Goal: Transaction & Acquisition: Book appointment/travel/reservation

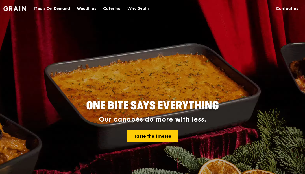
click at [113, 10] on div "Catering" at bounding box center [112, 8] width 18 height 17
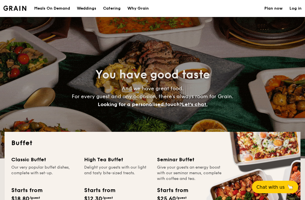
select select
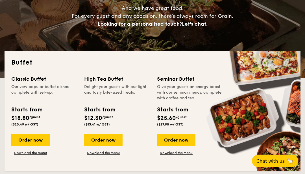
scroll to position [80, 0]
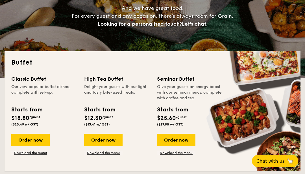
click at [39, 143] on div "Order now" at bounding box center [30, 140] width 38 height 12
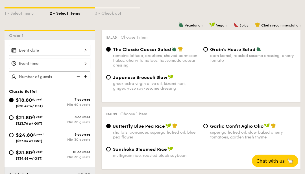
scroll to position [129, 0]
click at [84, 49] on div at bounding box center [49, 50] width 81 height 11
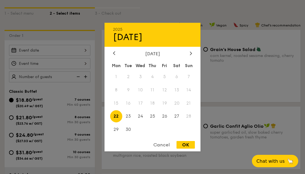
click at [187, 56] on div "September 2025" at bounding box center [152, 53] width 79 height 5
click at [191, 55] on icon at bounding box center [191, 53] width 2 height 4
click at [192, 70] on div "2025 Sep 22 October 2025 Mon Tue Wed Thu Fri Sat Sun 1 2 3 4 5 6 7 8 9 10 11 12…" at bounding box center [153, 87] width 96 height 129
click at [193, 56] on div at bounding box center [191, 53] width 5 height 5
click at [177, 83] on span "1" at bounding box center [177, 77] width 12 height 12
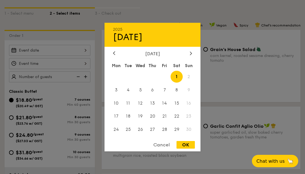
click at [187, 149] on div "OK" at bounding box center [186, 145] width 18 height 8
type input "Nov 01, 2025"
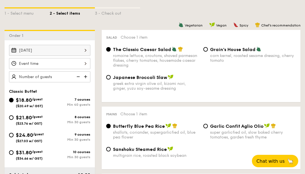
click at [83, 63] on div at bounding box center [49, 63] width 81 height 11
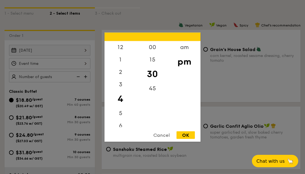
scroll to position [17, 0]
click at [123, 103] on div "5" at bounding box center [121, 96] width 32 height 12
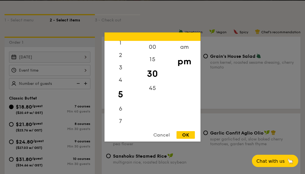
scroll to position [123, 0]
click at [156, 53] on div "00" at bounding box center [153, 47] width 32 height 12
click at [183, 139] on div "OK" at bounding box center [186, 135] width 18 height 8
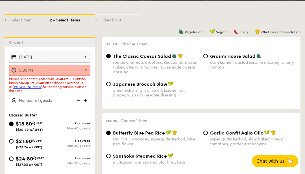
click at [86, 69] on div "5:00PM" at bounding box center [49, 70] width 81 height 11
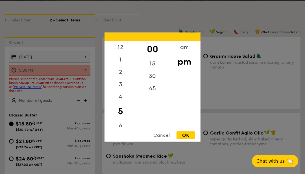
scroll to position [1, 0]
click at [155, 82] on div "30" at bounding box center [153, 76] width 32 height 12
click at [187, 139] on div "OK" at bounding box center [186, 135] width 18 height 8
type input "5:30PM"
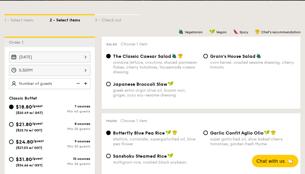
click at [88, 84] on img at bounding box center [86, 83] width 8 height 11
type input "40 guests"
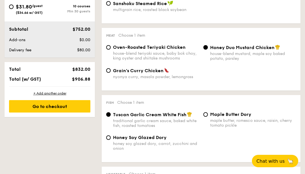
scroll to position [275, 0]
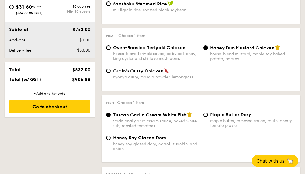
click at [163, 51] on span "Oven-Roasted Teriyaki Chicken" at bounding box center [149, 47] width 73 height 5
click at [111, 50] on input "Oven-Roasted Teriyaki Chicken house-blend teriyaki sauce, baby bok choy, king o…" at bounding box center [108, 48] width 5 height 5
radio input "true"
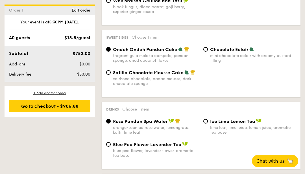
scroll to position [489, 0]
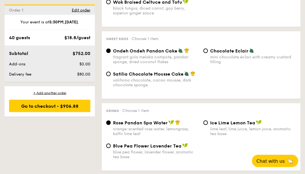
click at [209, 57] on div "Chocolate Eclair mini chocolate eclair with creamy custard filling" at bounding box center [249, 56] width 97 height 16
click at [207, 53] on input "Chocolate Eclair mini chocolate eclair with creamy custard filling" at bounding box center [206, 51] width 5 height 5
radio input "true"
click at [109, 53] on input "Ondeh Ondeh Pandan Cake fragrant gula melaka compote, pandan sponge, dried coco…" at bounding box center [108, 51] width 5 height 5
radio input "true"
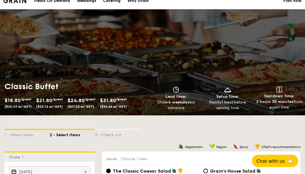
scroll to position [0, 0]
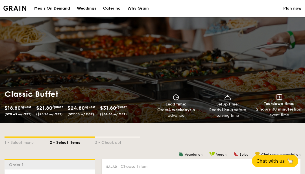
select select
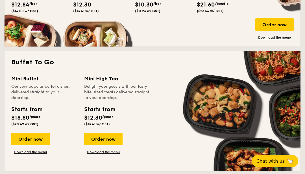
scroll to position [330, 0]
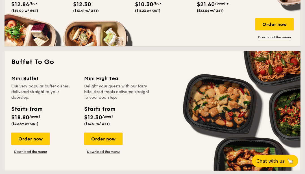
click at [40, 137] on div "Order now" at bounding box center [30, 139] width 38 height 12
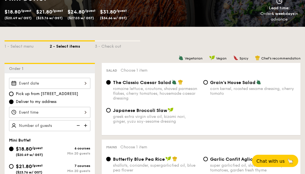
scroll to position [96, 0]
click at [84, 82] on div at bounding box center [49, 83] width 81 height 11
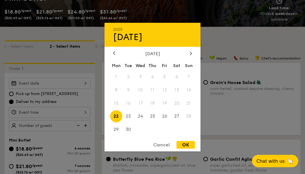
click at [191, 55] on icon at bounding box center [191, 53] width 2 height 4
click at [190, 55] on icon at bounding box center [191, 53] width 2 height 4
click at [178, 83] on span "1" at bounding box center [177, 77] width 12 height 12
click at [185, 149] on div "OK" at bounding box center [186, 145] width 18 height 8
type input "Nov 01, 2025"
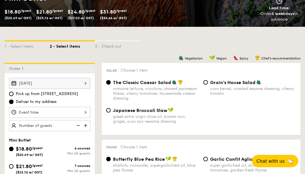
click at [82, 111] on div at bounding box center [49, 112] width 81 height 11
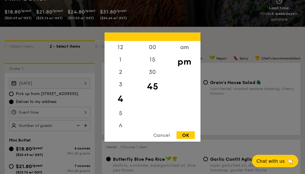
scroll to position [11, 0]
click at [122, 109] on div "5" at bounding box center [121, 102] width 32 height 12
click at [151, 78] on div "30" at bounding box center [153, 72] width 32 height 12
click at [185, 139] on div "OK" at bounding box center [186, 135] width 18 height 8
type input "5:30PM"
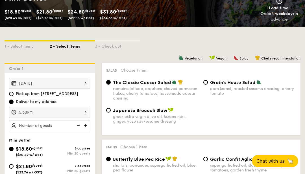
click at [89, 127] on img at bounding box center [86, 125] width 8 height 11
click at [88, 124] on img at bounding box center [86, 125] width 8 height 11
click at [86, 125] on img at bounding box center [86, 125] width 8 height 11
type input "30 guests"
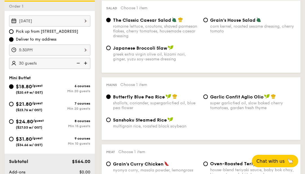
scroll to position [160, 0]
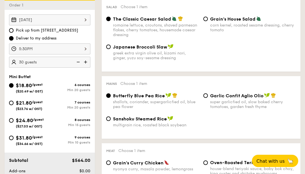
click at [281, 110] on div "super garlicfied oil, slow baked cherry tomatoes, garden fresh thyme" at bounding box center [253, 105] width 86 height 10
click at [208, 98] on input "Garlic Confit Aglio Olio super garlicfied oil, slow baked cherry tomatoes, gard…" at bounding box center [206, 96] width 5 height 5
radio input "true"
click at [157, 101] on div "Butterfly Blue Pea Rice shallots, coriander, supergarlicfied oil, blue pea flow…" at bounding box center [156, 101] width 86 height 16
click at [111, 98] on input "Butterfly Blue Pea Rice shallots, coriander, supergarlicfied oil, blue pea flow…" at bounding box center [108, 96] width 5 height 5
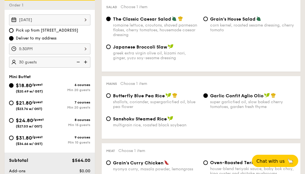
radio input "true"
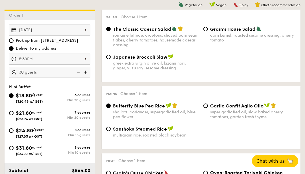
scroll to position [147, 0]
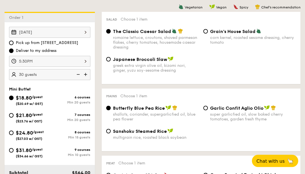
click at [88, 74] on img at bounding box center [86, 75] width 8 height 11
type input "35 guests"
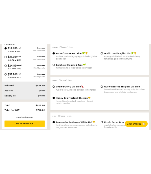
scroll to position [541, 0]
